Goal: Entertainment & Leisure: Browse casually

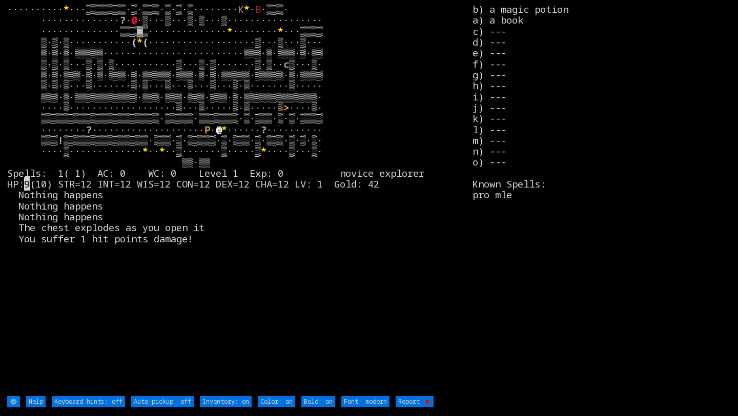
click at [69, 197] on larn "·········· * ···▒▒▒▒▒▒▒·▒·▒▒▒·▒·▒·▒········ K * · B ·▒▒▒· ·············· ? · @ …" at bounding box center [239, 199] width 465 height 391
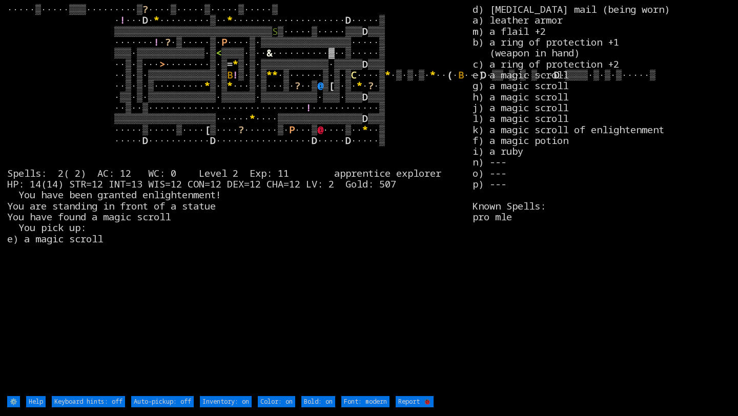
type off "Auto-pickup: on"
